Goal: Ask a question

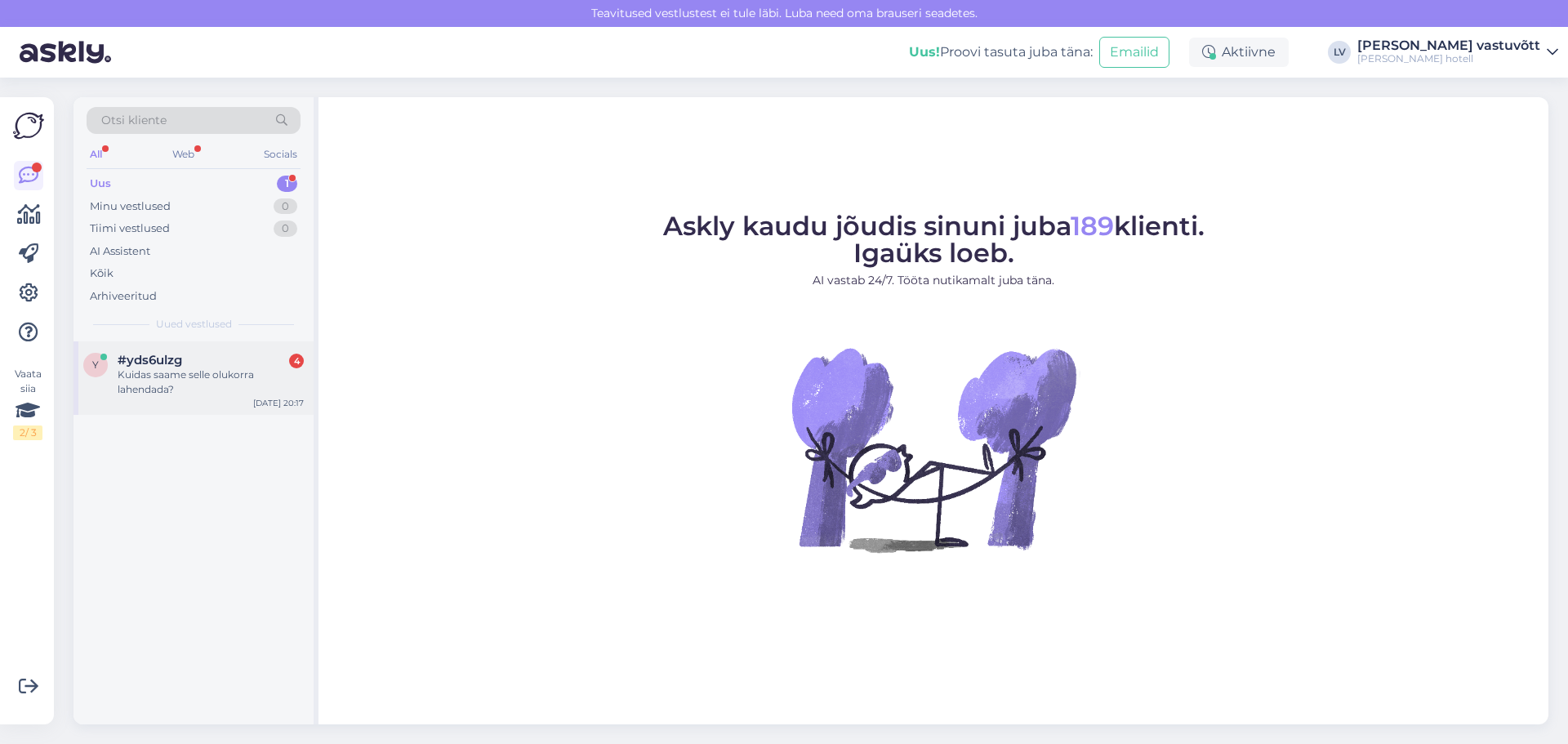
click at [157, 377] on div "Kuidas saame selle olukorra lahendada?" at bounding box center [211, 382] width 186 height 29
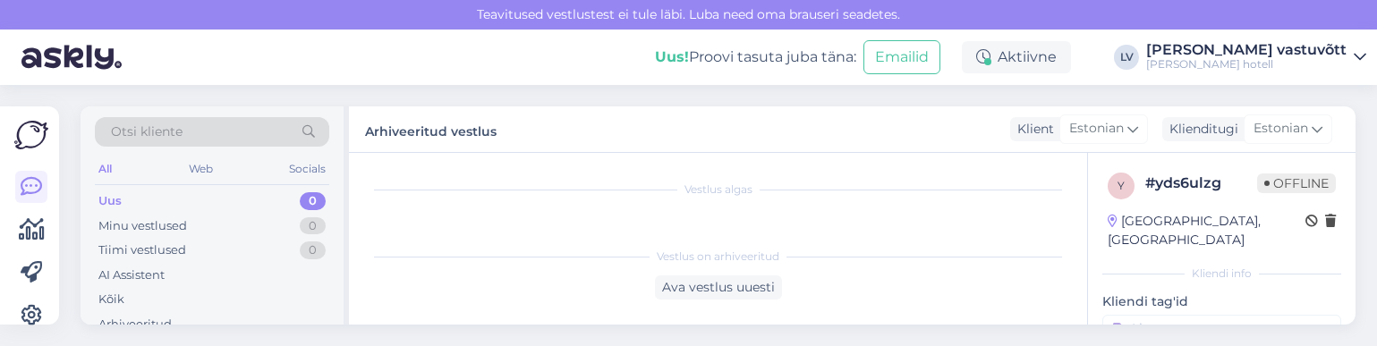
scroll to position [127, 0]
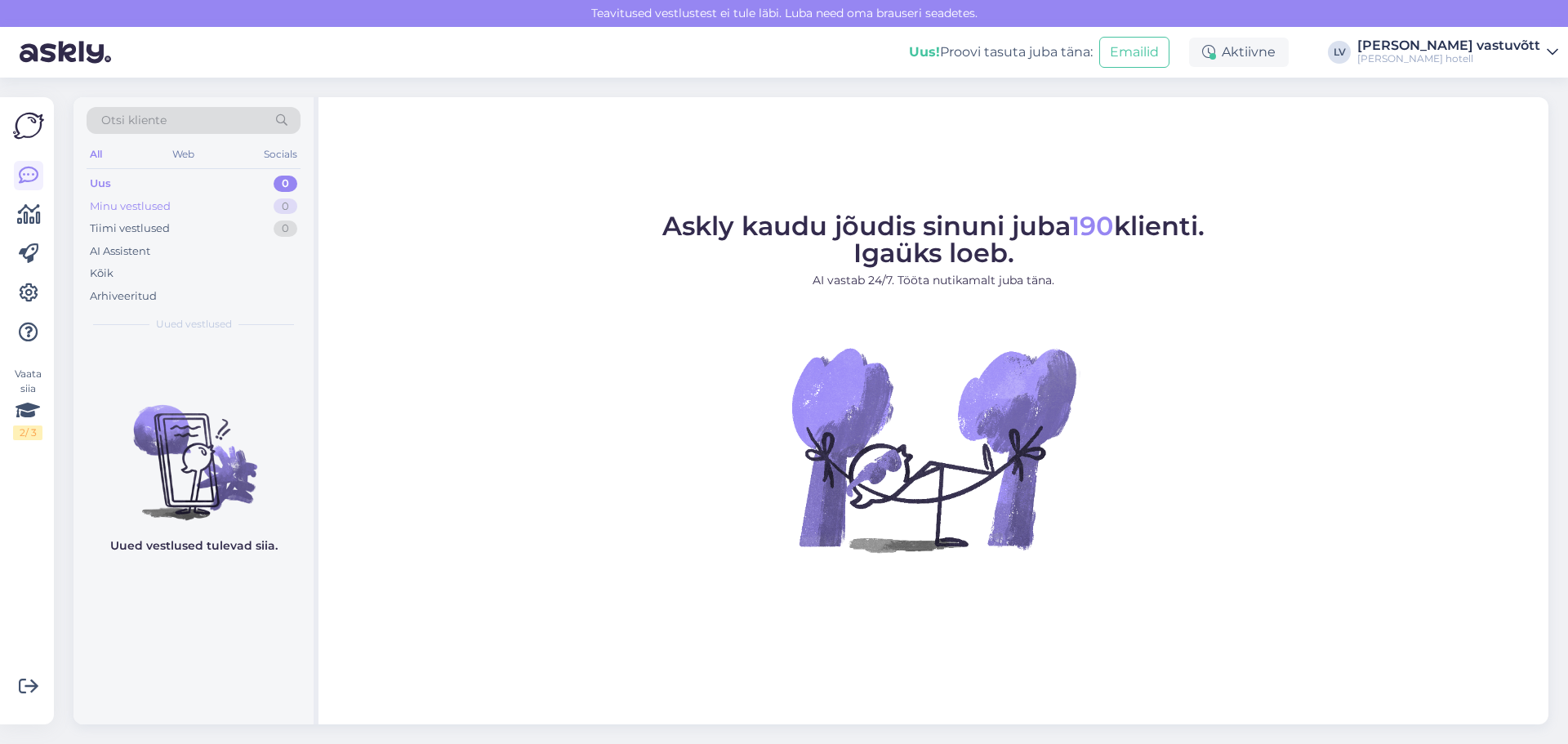
click at [174, 211] on div "Minu vestlused 0" at bounding box center [193, 206] width 214 height 23
click at [174, 228] on div "Tiimi vestlused 0" at bounding box center [193, 228] width 214 height 23
click at [188, 183] on div "Uus 0" at bounding box center [193, 183] width 214 height 23
click at [193, 152] on div "Web" at bounding box center [183, 153] width 28 height 21
